Goal: Transaction & Acquisition: Purchase product/service

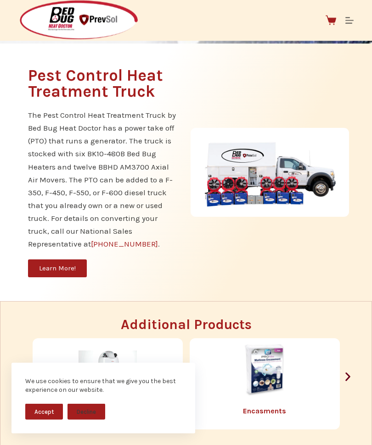
scroll to position [832, 0]
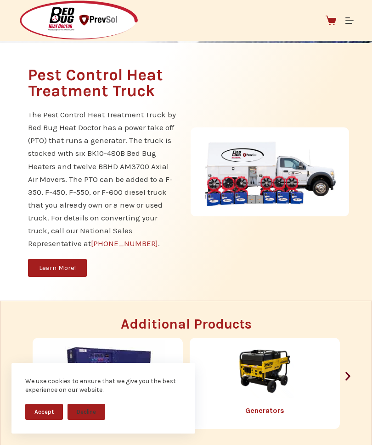
click at [309, 301] on div "Pest Control Heat Treatment Truck The Pest Control Heat Treatment Truck by Bed …" at bounding box center [186, 172] width 334 height 258
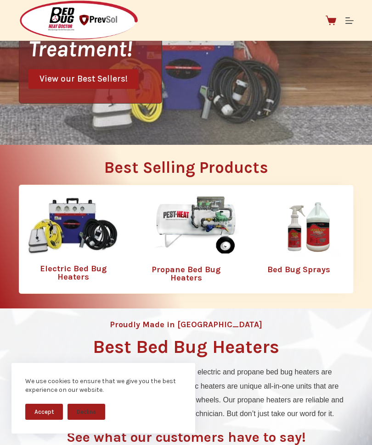
scroll to position [225, 0]
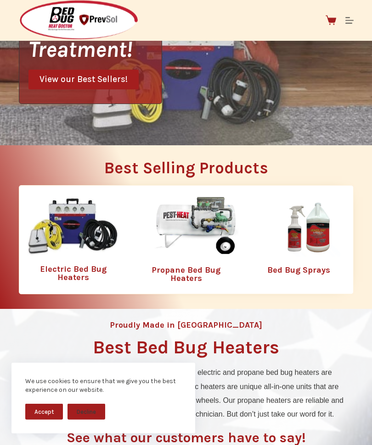
click at [208, 241] on img at bounding box center [195, 228] width 119 height 60
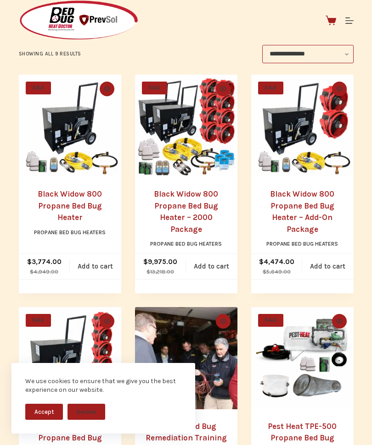
scroll to position [179, 0]
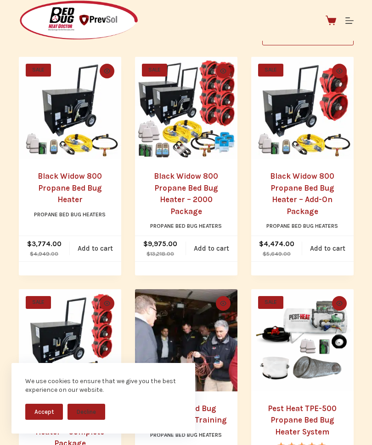
click at [72, 180] on link "Black Widow 800 Propane Bed Bug Heater" at bounding box center [70, 188] width 64 height 33
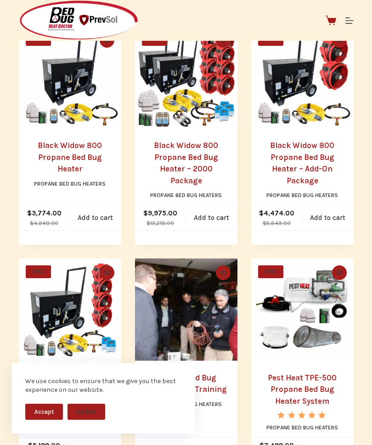
click at [316, 124] on img "Black Widow 800 Propane Bed Bug Heater - Add-On Package" at bounding box center [302, 77] width 102 height 102
